Goal: Check status: Check status

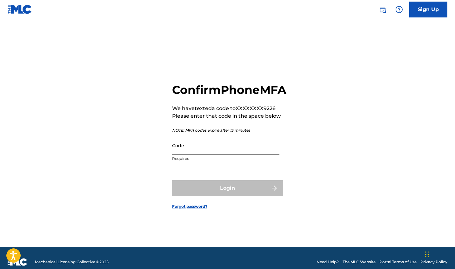
click at [245, 154] on input "Code" at bounding box center [225, 145] width 107 height 18
type input "872542"
click at [227, 195] on button "Login" at bounding box center [227, 188] width 111 height 16
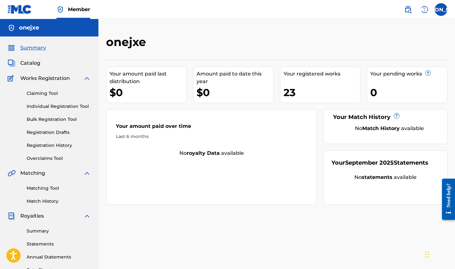
click at [125, 82] on div "Your amount paid last distribution" at bounding box center [147, 77] width 77 height 15
click at [141, 127] on div "Your amount paid over time" at bounding box center [211, 127] width 191 height 11
click at [63, 158] on link "Overclaims Tool" at bounding box center [59, 158] width 64 height 7
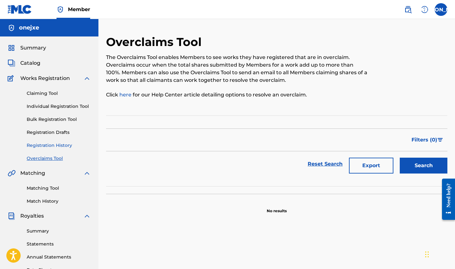
click at [57, 147] on link "Registration History" at bounding box center [59, 145] width 64 height 7
